Goal: Task Accomplishment & Management: Manage account settings

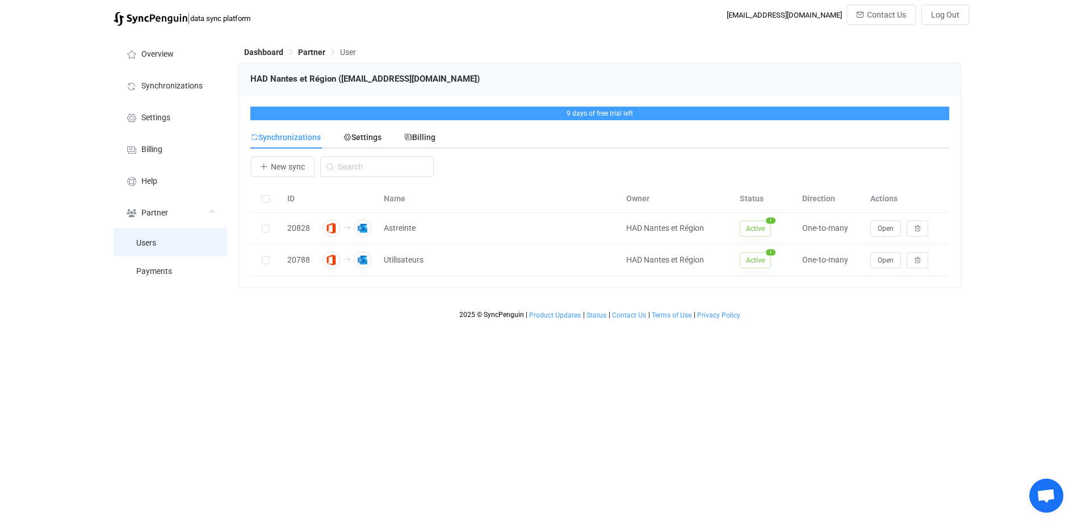
click at [163, 242] on li "Users" at bounding box center [171, 242] width 114 height 28
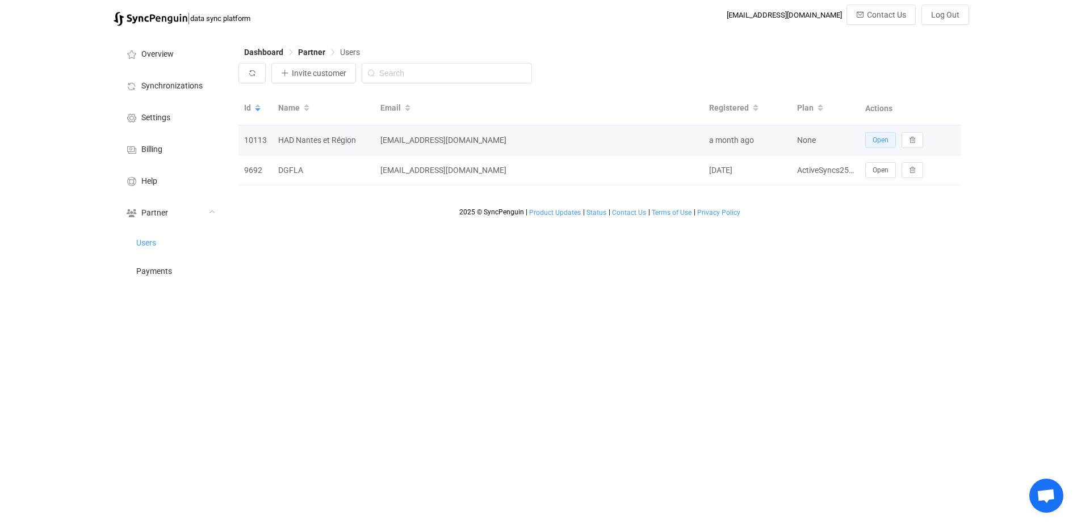
click at [882, 140] on span "Open" at bounding box center [880, 140] width 16 height 8
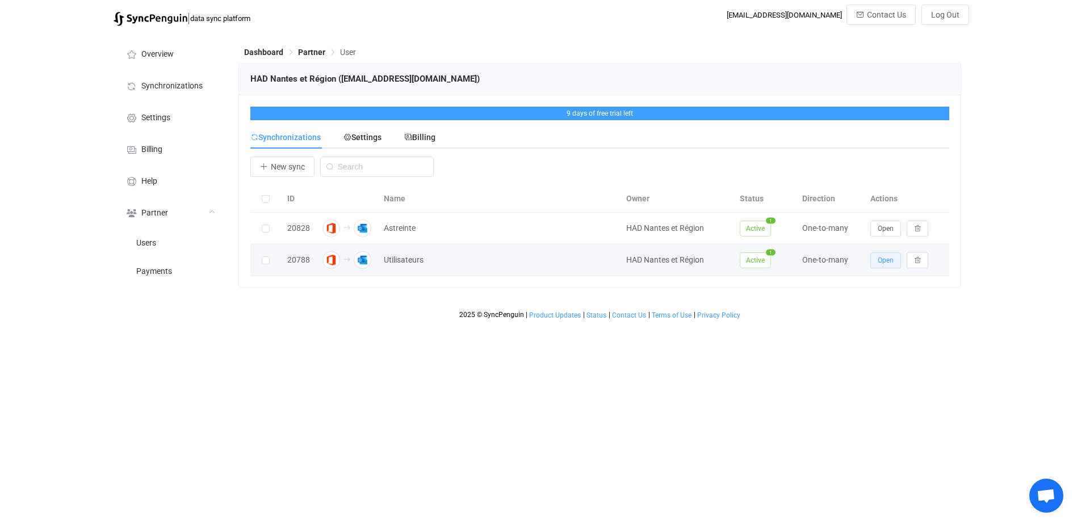
click at [892, 264] on span "Open" at bounding box center [885, 261] width 16 height 8
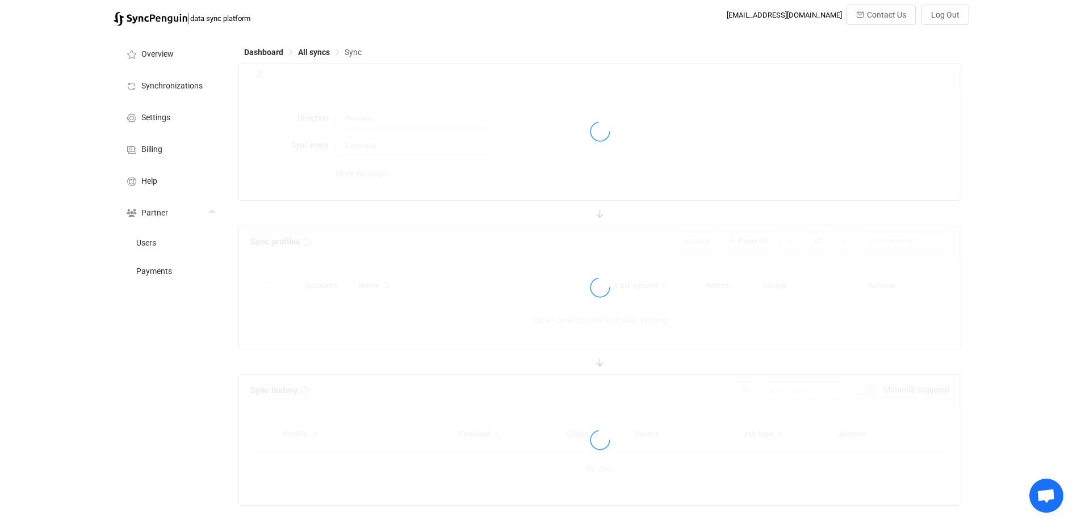
type input "Office 365 GAL → Outlook (one to many)"
type input "8 hours"
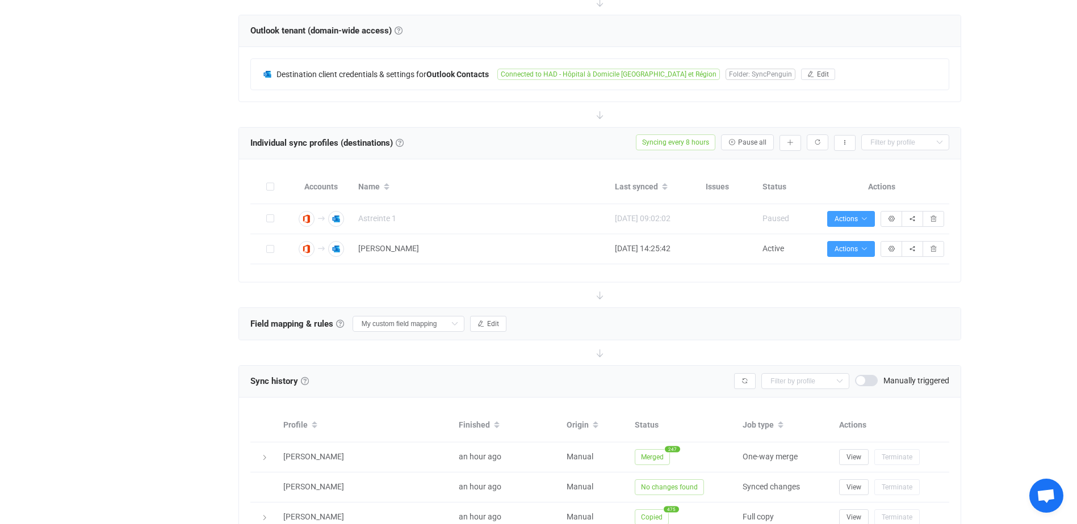
scroll to position [341, 0]
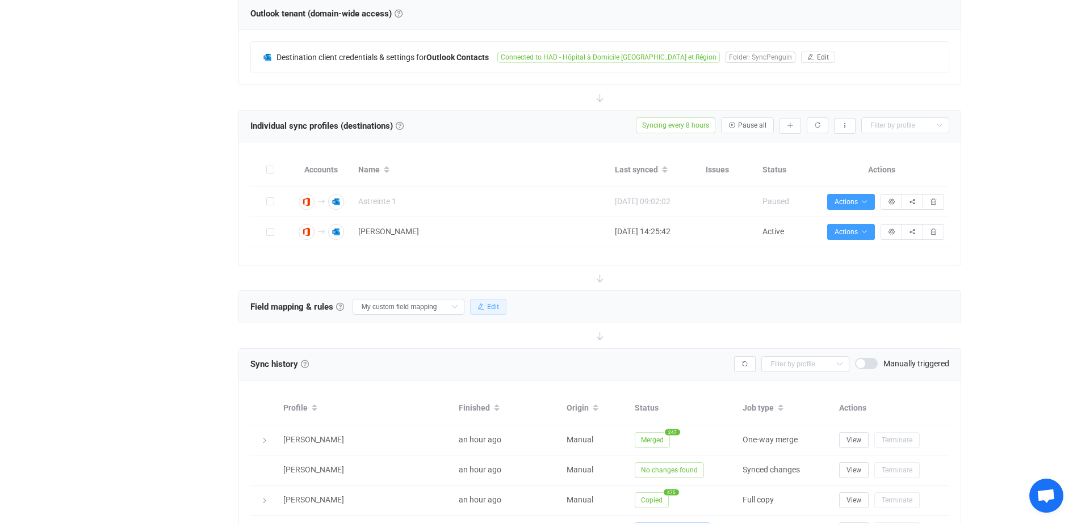
click at [493, 308] on span "Edit" at bounding box center [493, 307] width 12 height 8
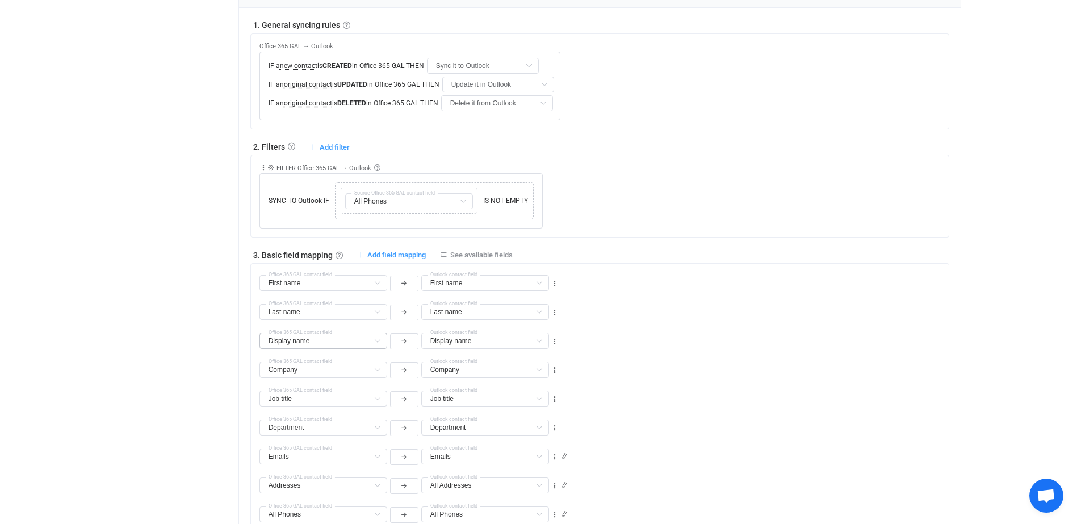
scroll to position [624, 0]
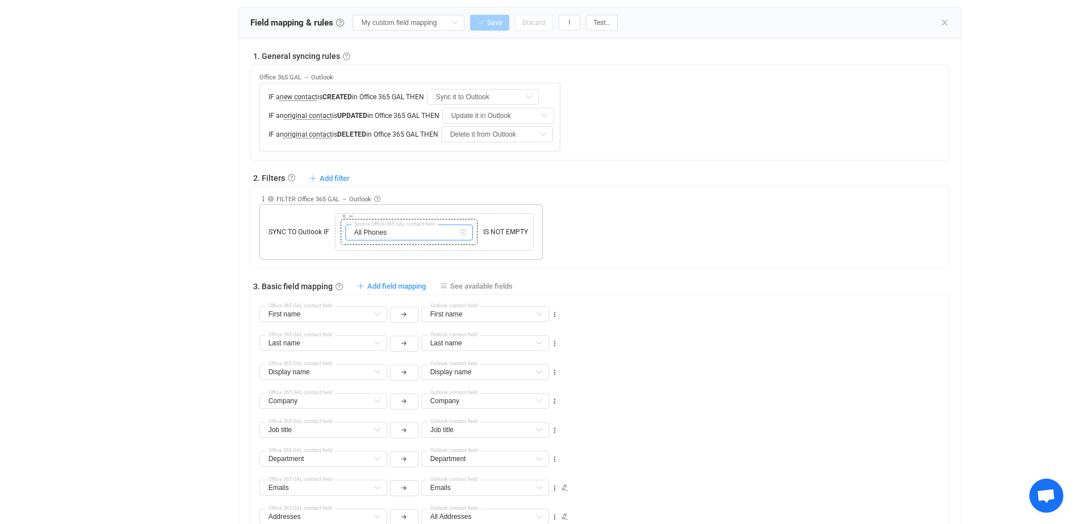
click at [389, 230] on input "All Phones" at bounding box center [409, 233] width 128 height 16
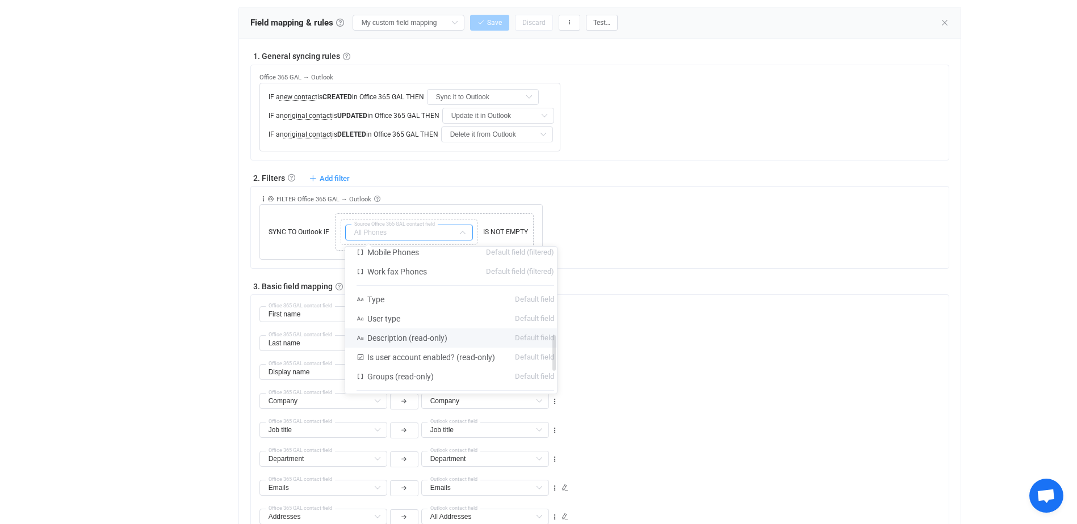
scroll to position [313, 0]
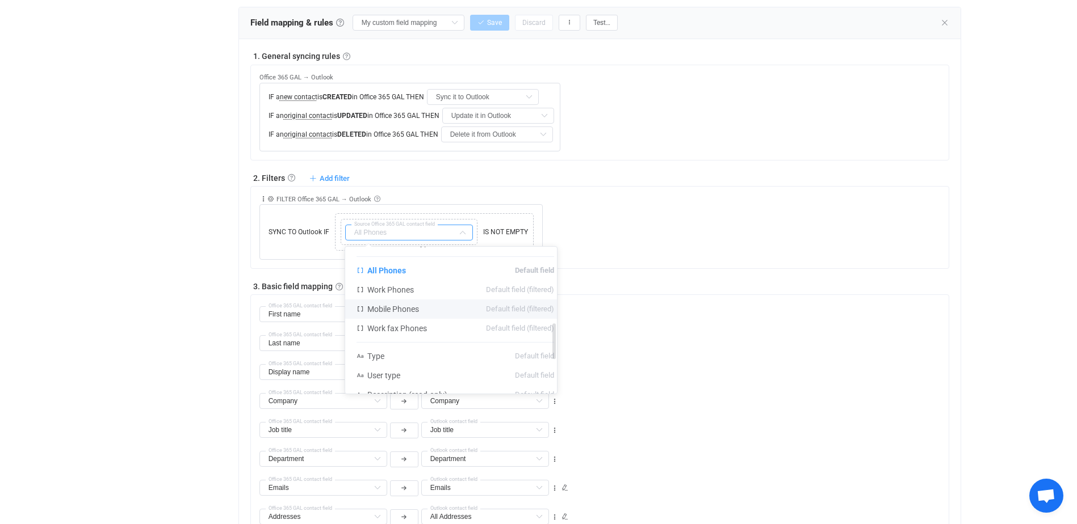
click at [426, 308] on li "Mobile Phones Default field (filtered)" at bounding box center [455, 309] width 220 height 19
type input "Mobile Phones"
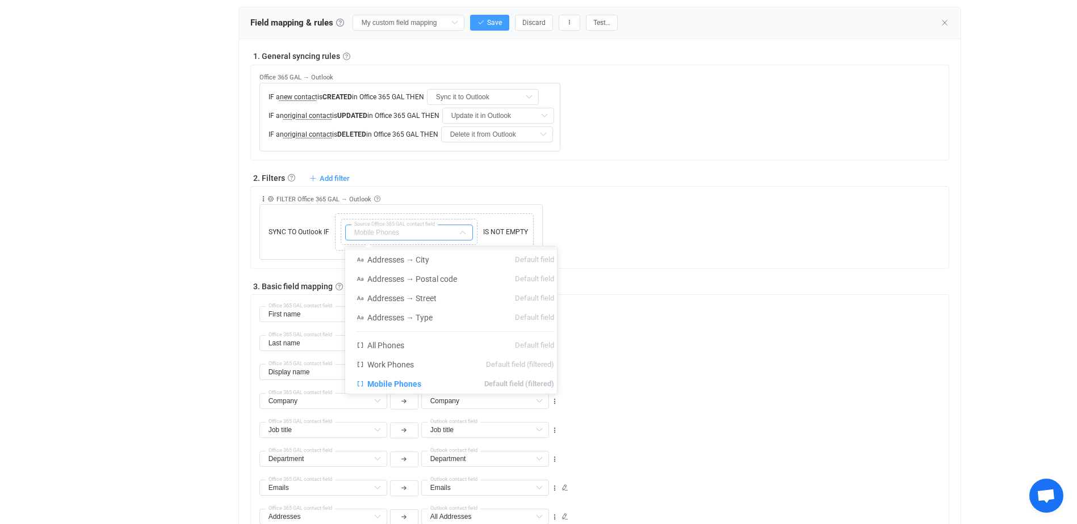
drag, startPoint x: 103, startPoint y: 220, endPoint x: 207, endPoint y: 186, distance: 108.6
click at [104, 220] on div "| data sync platform [EMAIL_ADDRESS][DOMAIN_NAME] Contact Us Log Out Overview S…" at bounding box center [538, 261] width 1077 height 1762
type input "Mobile Phones"
